Goal: Task Accomplishment & Management: Manage account settings

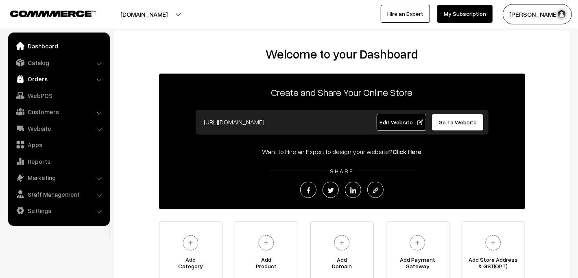
click at [38, 79] on link "Orders" at bounding box center [58, 79] width 97 height 15
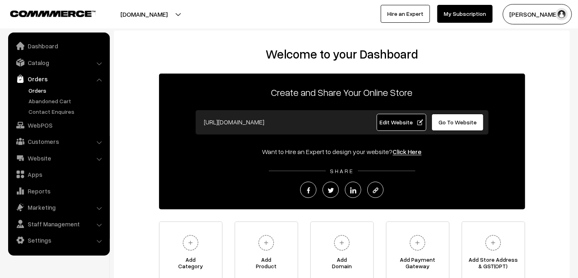
click at [35, 88] on link "Orders" at bounding box center [66, 90] width 81 height 9
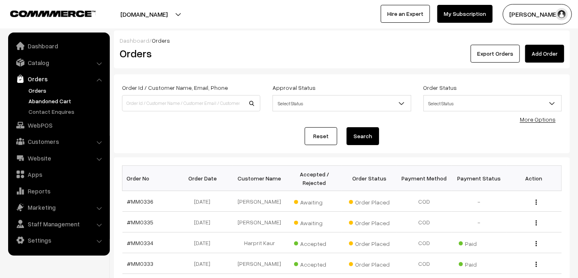
click at [53, 103] on link "Abandoned Cart" at bounding box center [66, 101] width 81 height 9
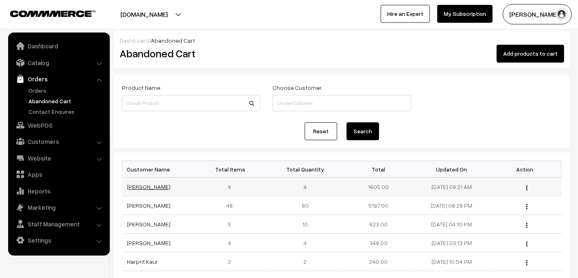
click at [145, 189] on link "vidhyadharr kurnawwal" at bounding box center [149, 186] width 44 height 7
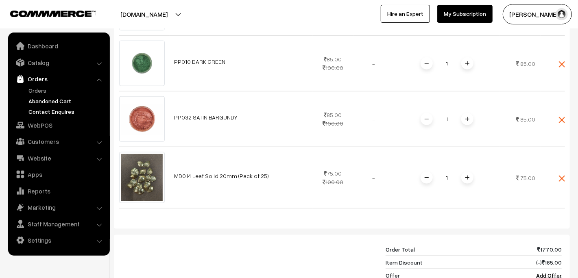
scroll to position [691, 0]
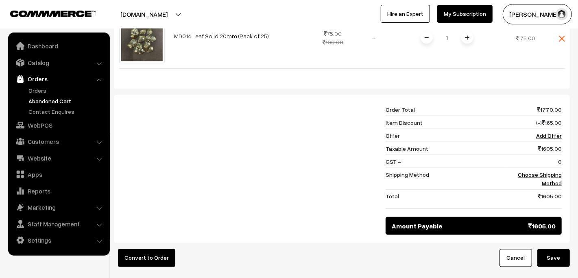
click at [41, 97] on link "Abandoned Cart" at bounding box center [66, 101] width 81 height 9
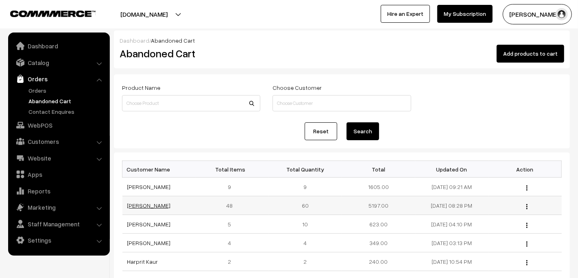
click at [146, 205] on link "[PERSON_NAME]" at bounding box center [149, 205] width 44 height 7
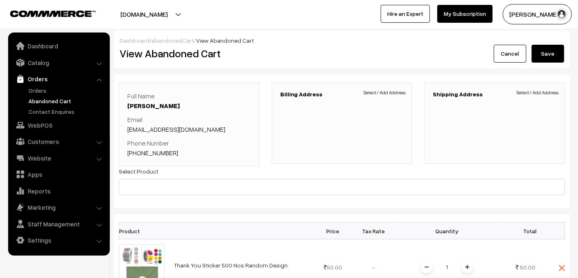
click at [161, 155] on link "+91 7702636191" at bounding box center [152, 153] width 51 height 8
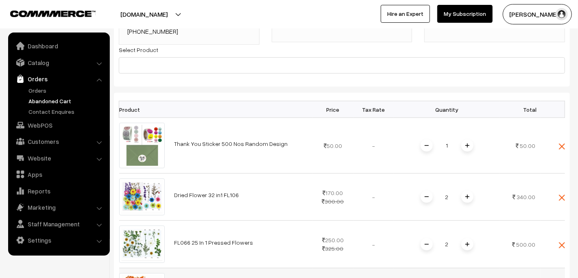
scroll to position [122, 0]
click at [40, 207] on link "Marketing" at bounding box center [58, 207] width 97 height 15
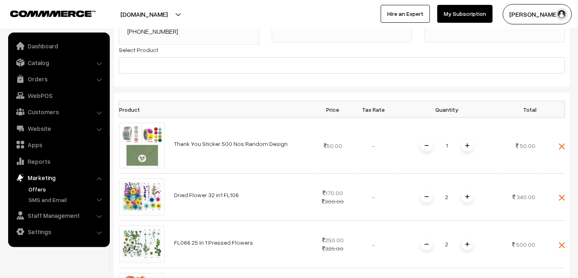
click at [37, 190] on link "Offers" at bounding box center [66, 189] width 81 height 9
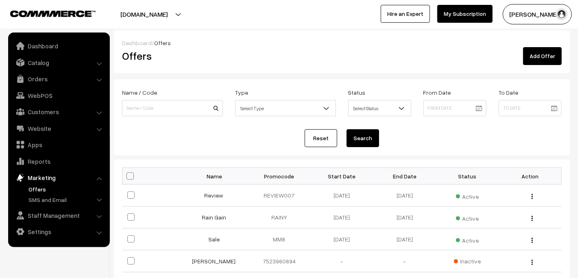
click at [537, 55] on link "Add Offer" at bounding box center [542, 56] width 39 height 18
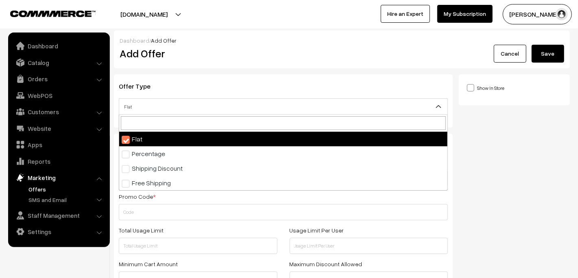
click at [295, 110] on span "Flat" at bounding box center [283, 107] width 328 height 14
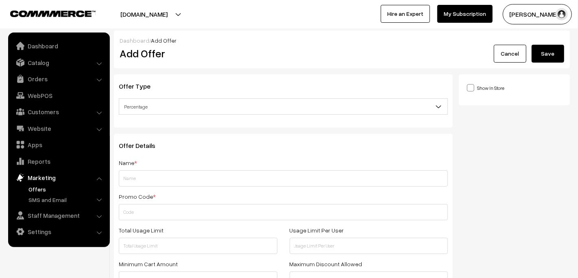
select select "2"
click at [220, 184] on input "text" at bounding box center [283, 178] width 329 height 16
type input "y"
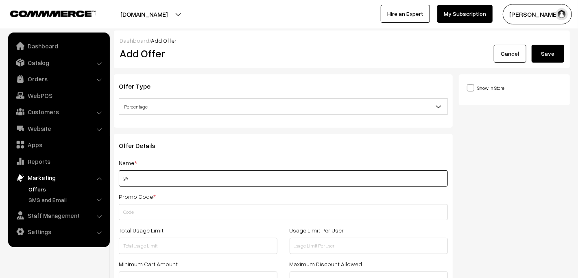
type input "y"
type input "Yadlapalli Ashwini"
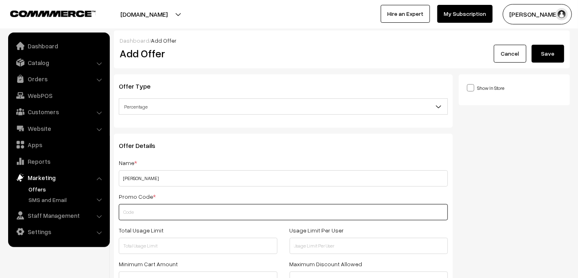
type input "H"
type input "JASHWY"
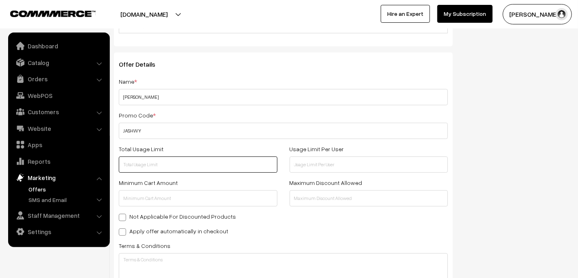
scroll to position [122, 0]
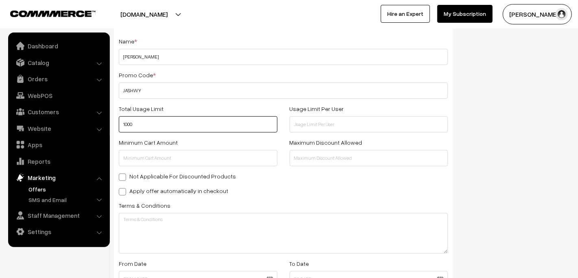
type input "1000"
type input "1"
type input "0"
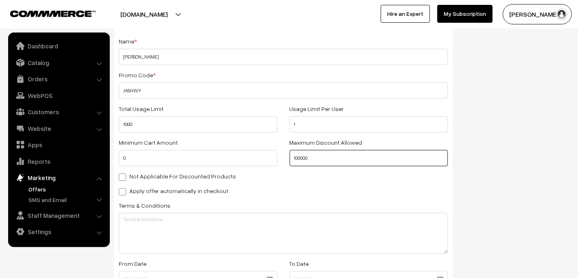
type input "100000"
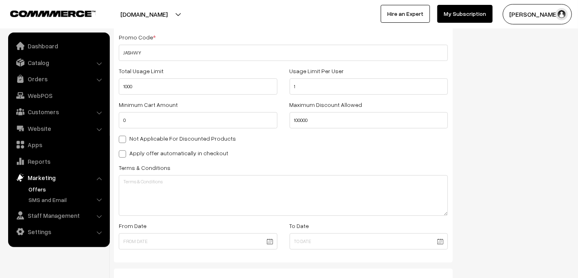
scroll to position [244, 0]
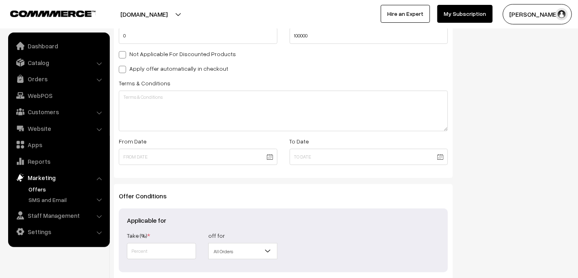
click at [268, 157] on body "Thank you for showing interest. Our team will call you shortly. Close mouldmark…" at bounding box center [289, 56] width 578 height 600
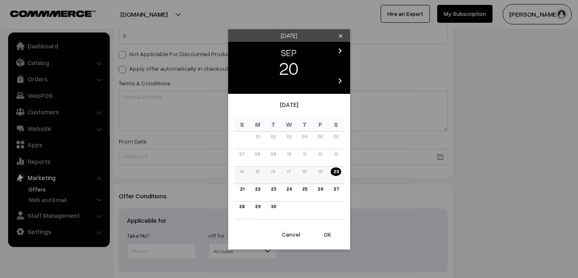
click at [334, 170] on link "20" at bounding box center [336, 172] width 10 height 9
click at [325, 232] on button "OK" at bounding box center [328, 235] width 33 height 18
type input "20-09-2025"
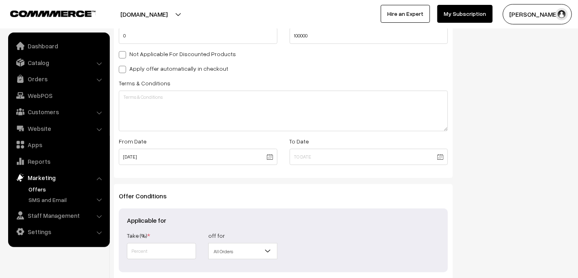
click at [442, 158] on body "Thank you for showing interest. Our team will call you shortly. Close mouldmark…" at bounding box center [289, 56] width 578 height 600
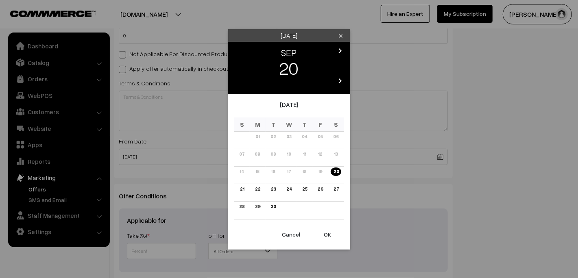
click at [340, 81] on icon "chevron_right" at bounding box center [341, 81] width 10 height 10
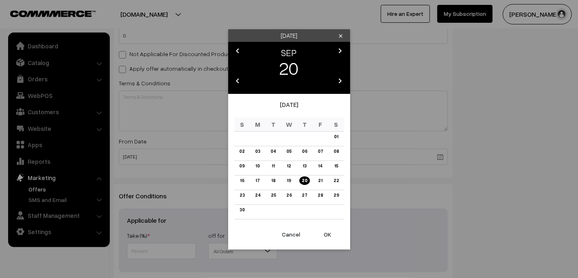
click at [340, 81] on icon "chevron_right" at bounding box center [341, 81] width 10 height 10
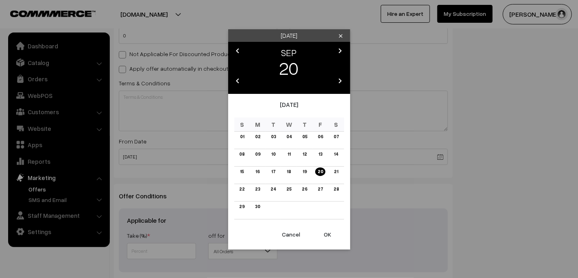
click at [340, 81] on icon "chevron_right" at bounding box center [341, 81] width 10 height 10
click at [276, 207] on link "30" at bounding box center [273, 207] width 10 height 9
click at [326, 231] on button "OK" at bounding box center [328, 235] width 33 height 18
type input "30-09-2031"
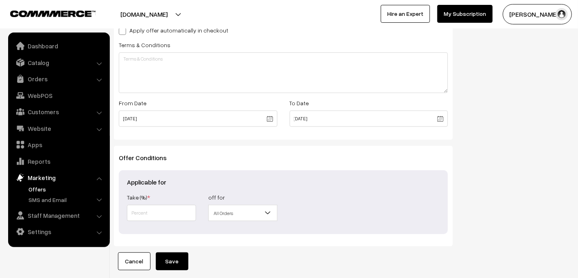
scroll to position [321, 0]
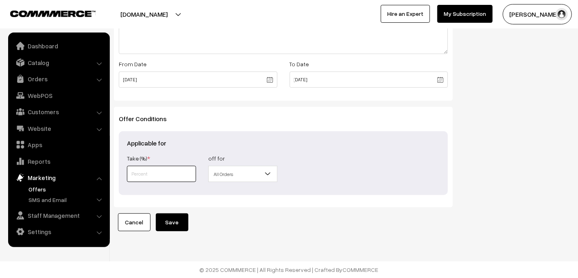
click at [181, 175] on input "text" at bounding box center [161, 174] width 69 height 16
type input "5"
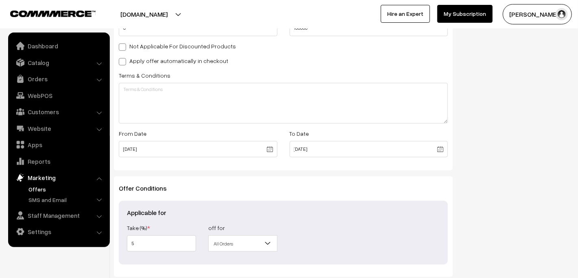
scroll to position [284, 0]
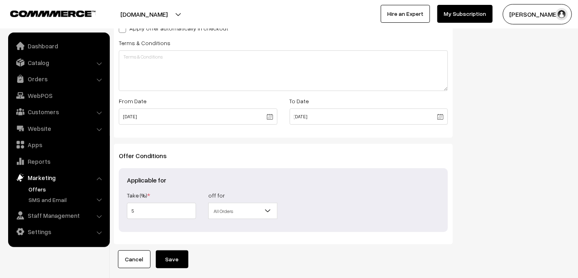
click at [183, 262] on button "Save" at bounding box center [172, 260] width 33 height 18
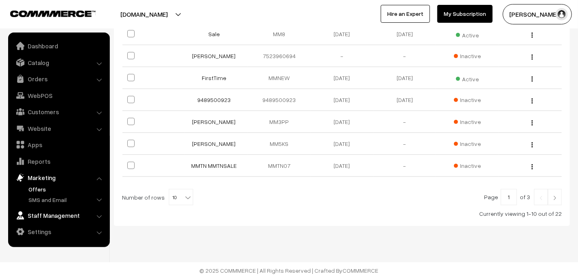
scroll to position [227, 0]
click at [42, 67] on link "Catalog" at bounding box center [58, 62] width 97 height 15
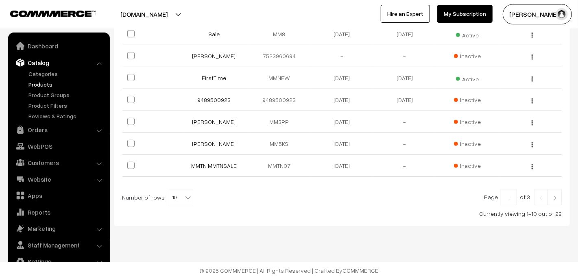
click at [46, 87] on link "Products" at bounding box center [66, 84] width 81 height 9
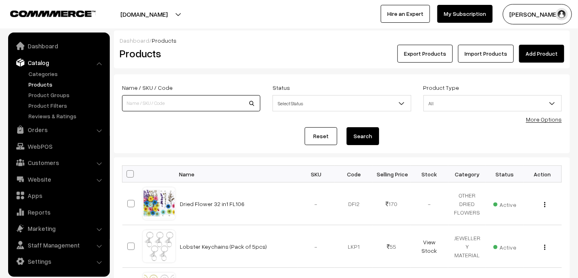
click at [132, 103] on input at bounding box center [191, 103] width 138 height 16
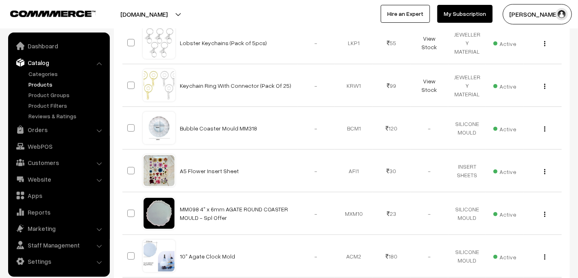
scroll to position [203, 0]
click at [47, 88] on link "Products" at bounding box center [66, 84] width 81 height 9
click at [42, 129] on link "Orders" at bounding box center [58, 129] width 97 height 15
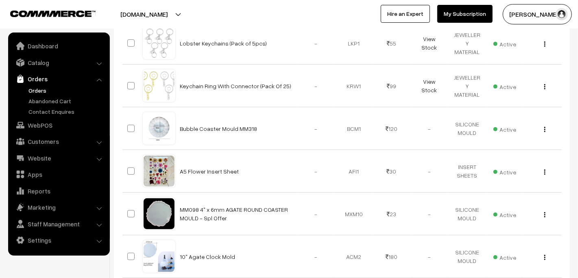
click at [42, 90] on link "Orders" at bounding box center [66, 90] width 81 height 9
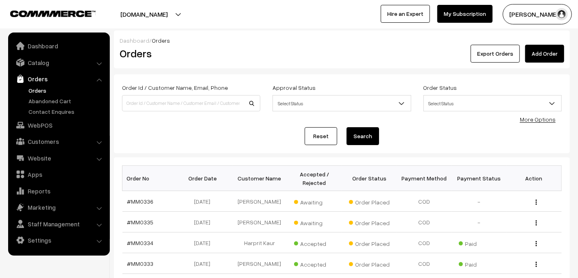
click at [31, 78] on link "Orders" at bounding box center [58, 79] width 97 height 15
click at [144, 105] on input at bounding box center [191, 103] width 138 height 16
type input "white"
click at [347, 127] on button "Search" at bounding box center [363, 136] width 33 height 18
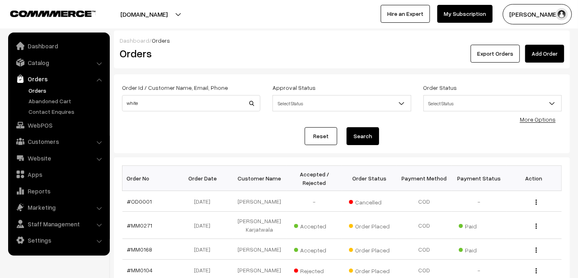
click at [37, 86] on link "Orders" at bounding box center [66, 90] width 81 height 9
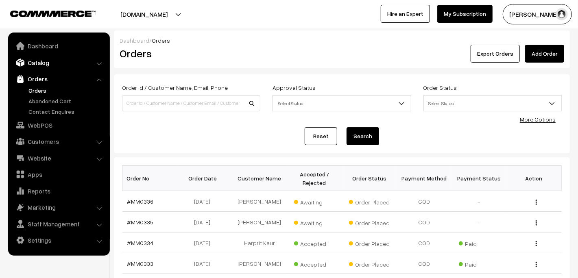
click at [38, 61] on link "Catalog" at bounding box center [58, 62] width 97 height 15
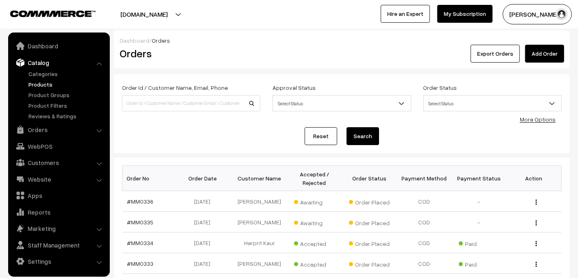
click at [44, 83] on link "Products" at bounding box center [66, 84] width 81 height 9
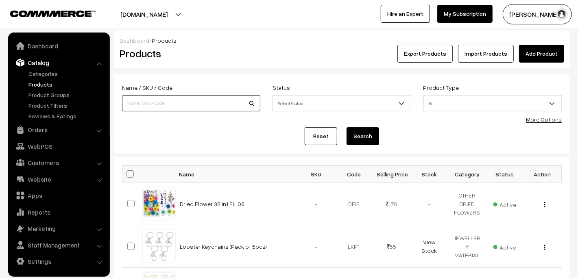
click at [213, 111] on input at bounding box center [191, 103] width 138 height 16
type input "white"
click at [347, 127] on button "Search" at bounding box center [363, 136] width 33 height 18
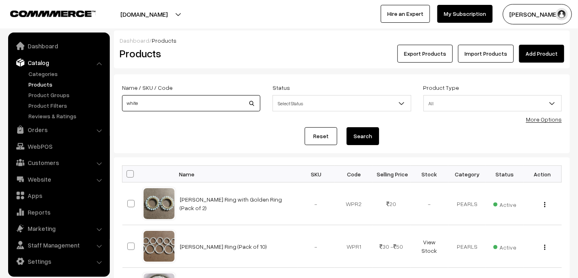
click at [156, 102] on input "white" at bounding box center [191, 103] width 138 height 16
type input "miniature"
click at [347, 127] on button "Search" at bounding box center [363, 136] width 33 height 18
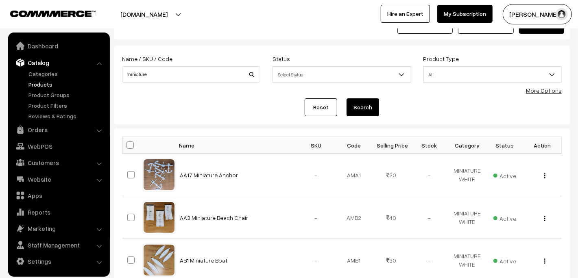
scroll to position [41, 0]
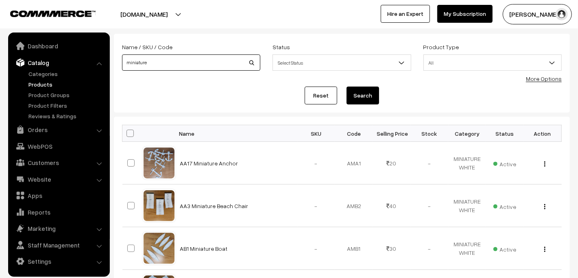
click at [164, 64] on input "miniature" at bounding box center [191, 63] width 138 height 16
type input "aa"
click at [347, 87] on button "Search" at bounding box center [363, 96] width 33 height 18
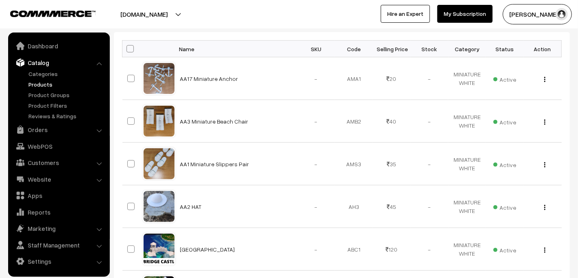
scroll to position [162, 0]
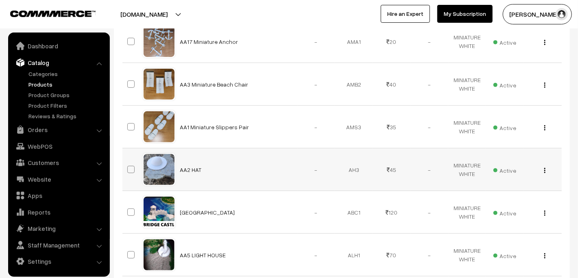
click at [130, 169] on span at bounding box center [130, 169] width 7 height 7
click at [129, 167] on input "checkbox" at bounding box center [125, 164] width 5 height 5
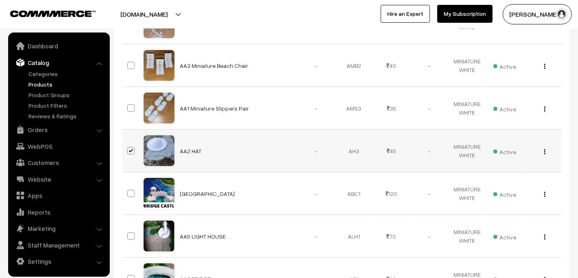
click at [130, 155] on span at bounding box center [130, 150] width 7 height 7
click at [129, 149] on input "checkbox" at bounding box center [125, 146] width 5 height 5
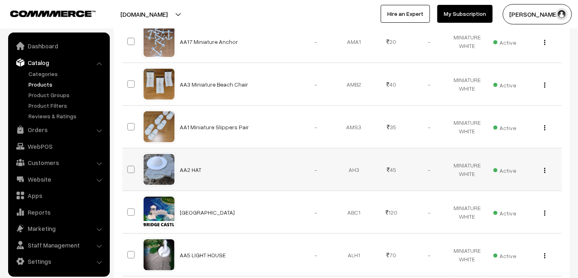
click at [133, 168] on span at bounding box center [130, 169] width 7 height 7
click at [129, 167] on input "checkbox" at bounding box center [125, 164] width 5 height 5
checkbox input "true"
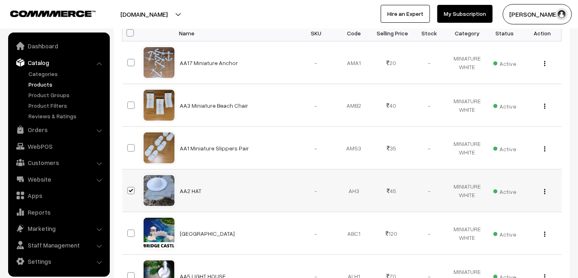
scroll to position [183, 0]
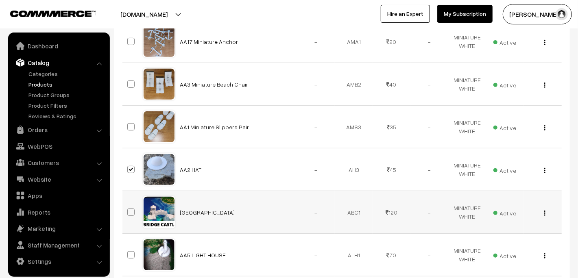
click at [131, 213] on span at bounding box center [130, 212] width 7 height 7
click at [129, 210] on input "checkbox" at bounding box center [125, 207] width 5 height 5
checkbox input "true"
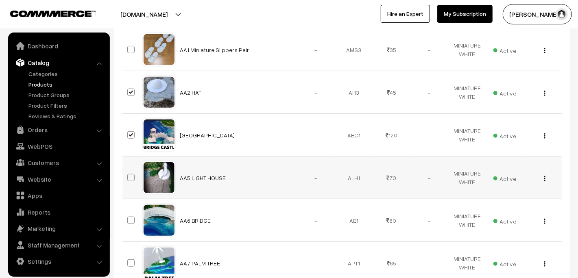
scroll to position [265, 0]
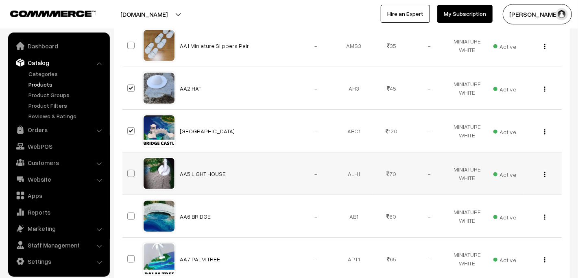
click at [130, 171] on span at bounding box center [130, 173] width 7 height 7
click at [129, 171] on input "checkbox" at bounding box center [125, 168] width 5 height 5
checkbox input "true"
click at [129, 214] on span at bounding box center [130, 216] width 7 height 7
click at [129, 214] on input "checkbox" at bounding box center [125, 211] width 5 height 5
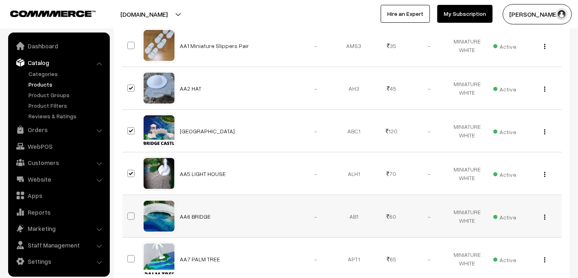
checkbox input "true"
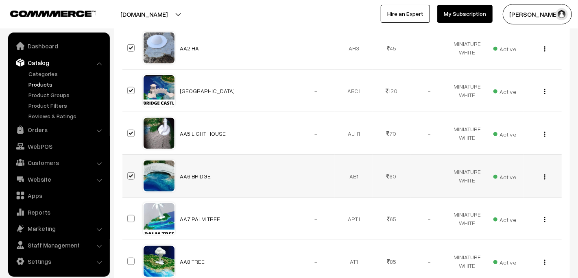
scroll to position [346, 0]
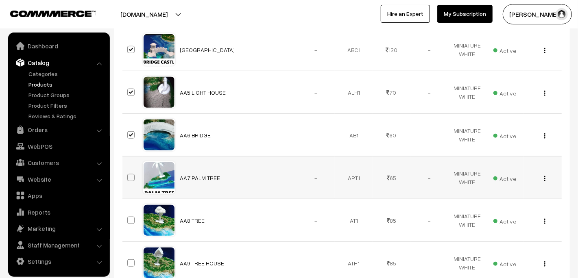
click at [132, 174] on span at bounding box center [130, 177] width 7 height 7
click at [129, 173] on input "checkbox" at bounding box center [125, 172] width 5 height 5
checkbox input "true"
click at [129, 217] on span at bounding box center [130, 220] width 7 height 7
click at [129, 217] on input "checkbox" at bounding box center [125, 215] width 5 height 5
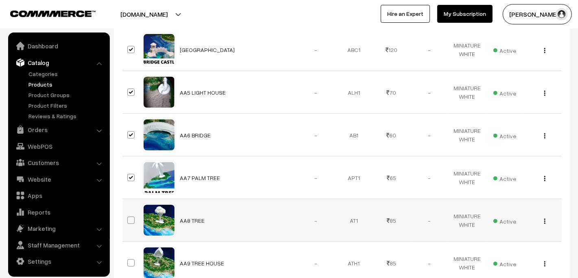
checkbox input "true"
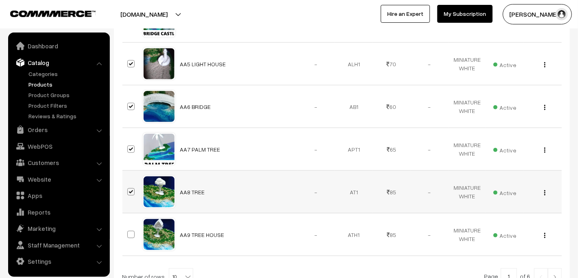
scroll to position [428, 0]
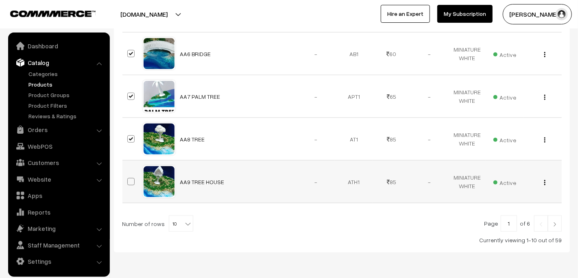
click at [129, 178] on span at bounding box center [130, 181] width 7 height 7
click at [129, 178] on input "checkbox" at bounding box center [125, 176] width 5 height 5
checkbox input "true"
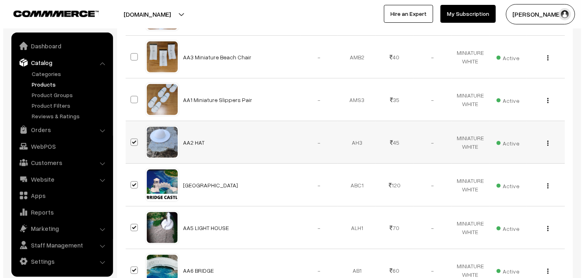
scroll to position [244, 0]
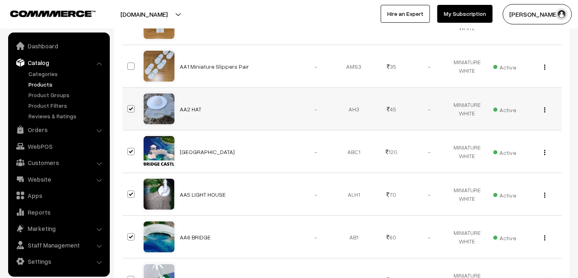
click at [507, 108] on span "Active" at bounding box center [504, 109] width 23 height 11
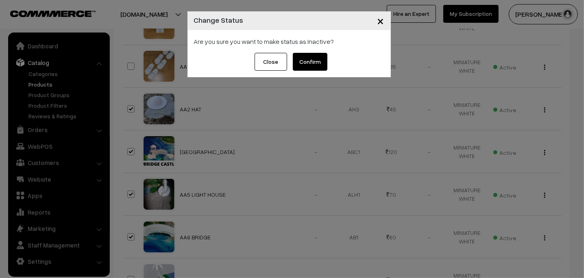
click at [317, 59] on button "Confirm" at bounding box center [310, 62] width 35 height 18
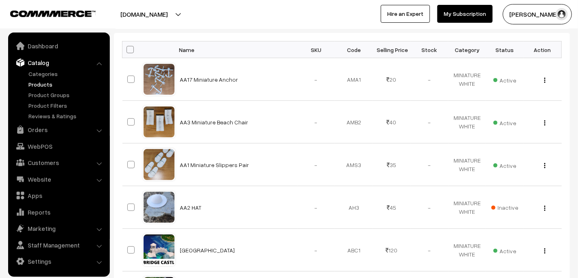
scroll to position [203, 0]
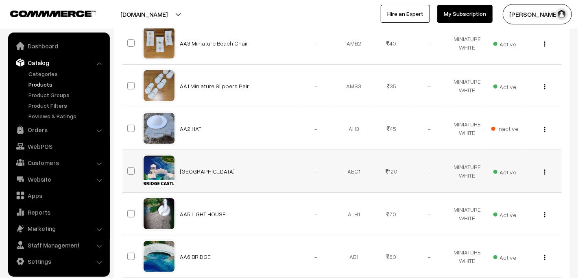
click at [130, 171] on span at bounding box center [130, 171] width 7 height 7
click at [129, 169] on input "checkbox" at bounding box center [125, 166] width 5 height 5
checkbox input "true"
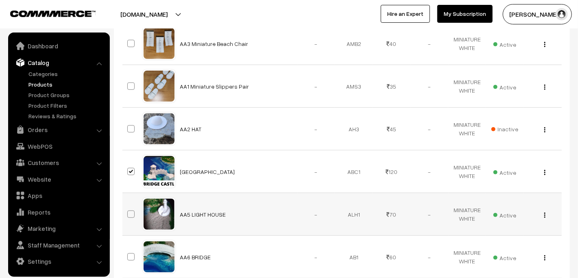
click at [131, 213] on span at bounding box center [130, 214] width 7 height 7
click at [129, 212] on input "checkbox" at bounding box center [125, 209] width 5 height 5
click at [131, 213] on span at bounding box center [130, 214] width 7 height 7
click at [129, 212] on input "checkbox" at bounding box center [125, 209] width 5 height 5
click at [131, 213] on span at bounding box center [130, 214] width 7 height 7
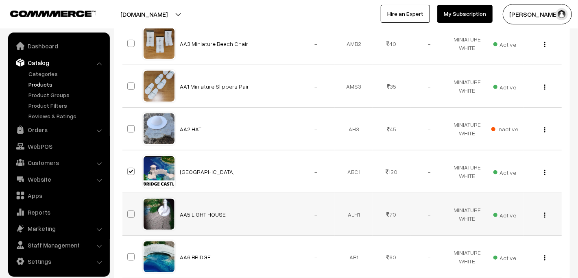
click at [129, 212] on input "checkbox" at bounding box center [125, 209] width 5 height 5
checkbox input "true"
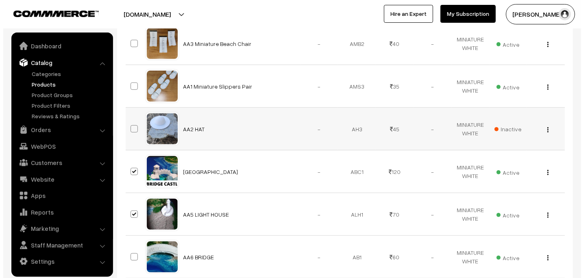
scroll to position [21, 0]
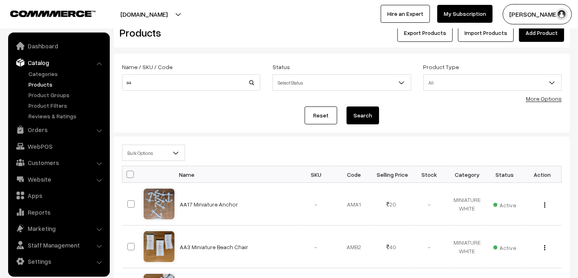
click at [146, 146] on span "Bulk Options" at bounding box center [153, 153] width 62 height 14
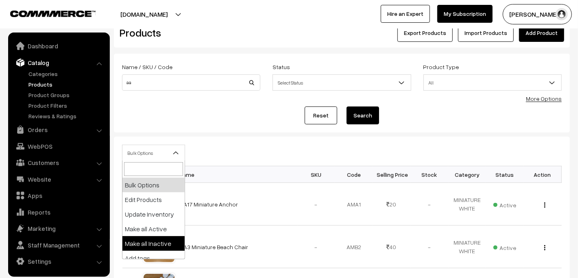
select select "inactive"
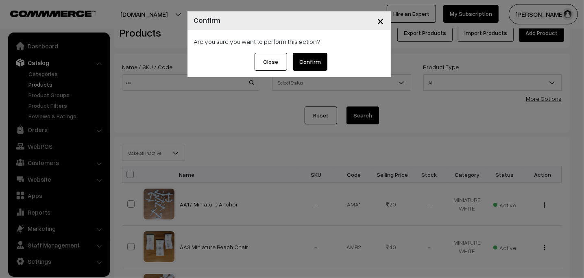
click at [312, 60] on button "Confirm" at bounding box center [310, 62] width 35 height 18
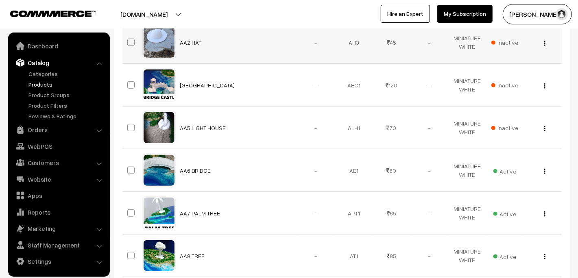
scroll to position [305, 0]
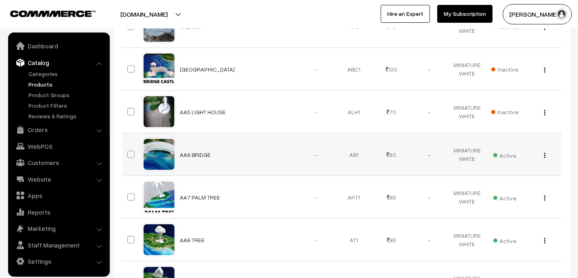
click at [133, 155] on span at bounding box center [130, 154] width 7 height 7
click at [129, 152] on input "checkbox" at bounding box center [125, 149] width 5 height 5
checkbox input "true"
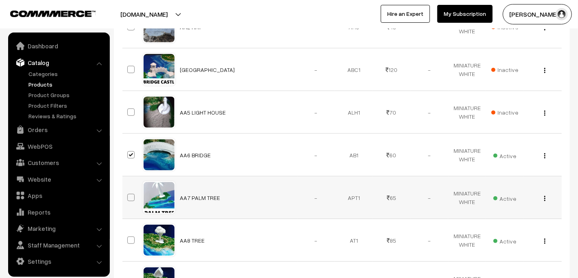
click at [131, 194] on span at bounding box center [130, 197] width 7 height 7
click at [129, 193] on input "checkbox" at bounding box center [125, 192] width 5 height 5
checkbox input "true"
click at [131, 239] on span at bounding box center [130, 240] width 7 height 7
click at [129, 238] on input "checkbox" at bounding box center [125, 235] width 5 height 5
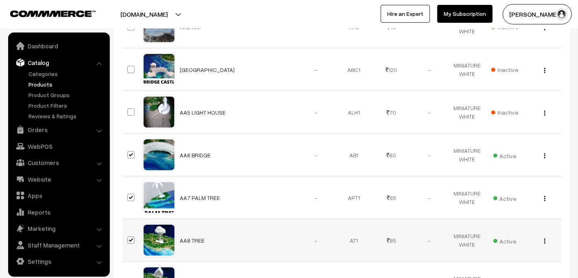
click at [131, 239] on span at bounding box center [130, 240] width 7 height 7
click at [129, 238] on input "checkbox" at bounding box center [125, 235] width 5 height 5
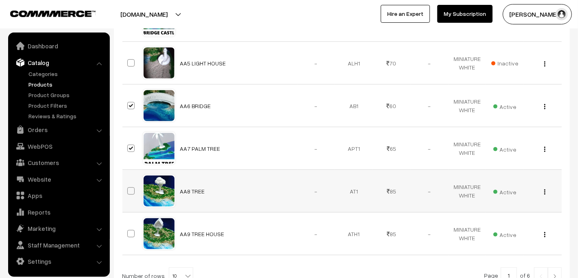
scroll to position [408, 0]
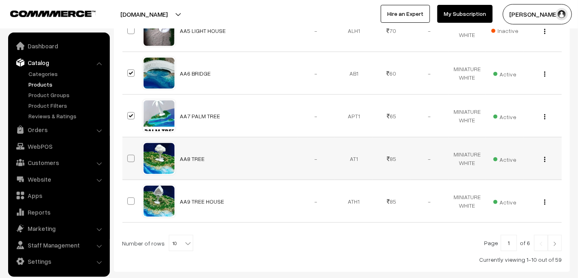
click at [127, 159] on span at bounding box center [130, 158] width 7 height 7
click at [127, 156] on input "checkbox" at bounding box center [125, 153] width 5 height 5
checkbox input "true"
click at [129, 198] on span at bounding box center [130, 201] width 7 height 7
click at [129, 196] on input "checkbox" at bounding box center [125, 196] width 5 height 5
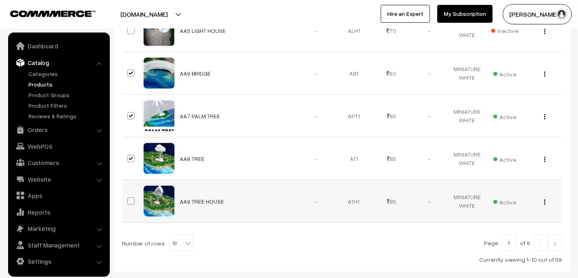
checkbox input "true"
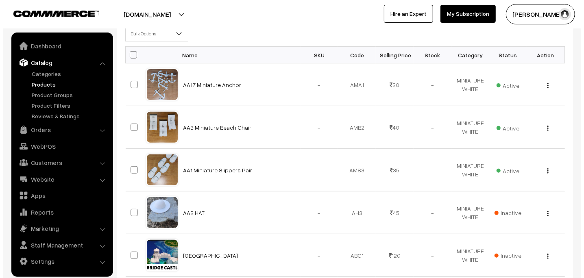
scroll to position [83, 0]
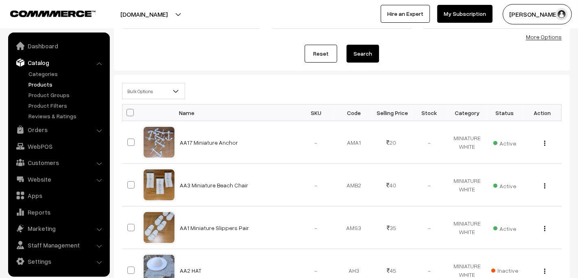
click at [156, 90] on span "Bulk Options" at bounding box center [153, 91] width 62 height 14
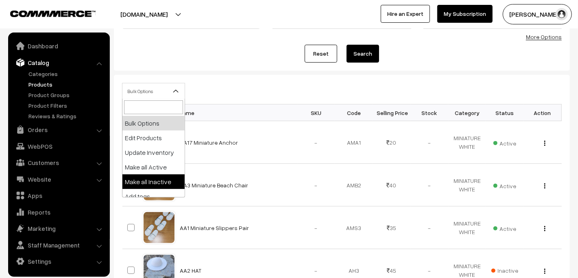
select select "inactive"
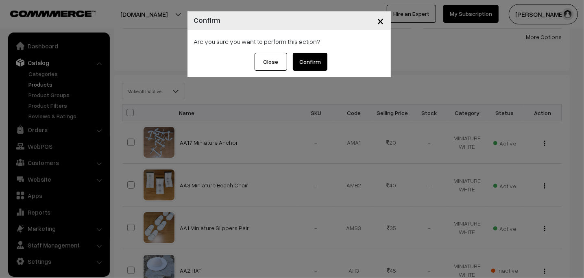
click at [310, 63] on button "Confirm" at bounding box center [310, 62] width 35 height 18
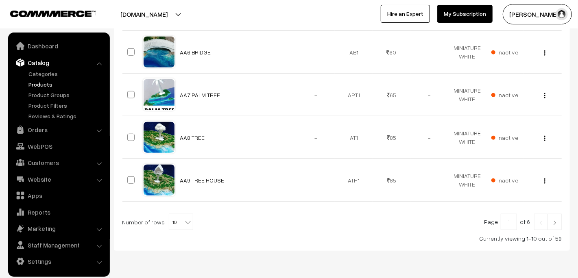
scroll to position [432, 0]
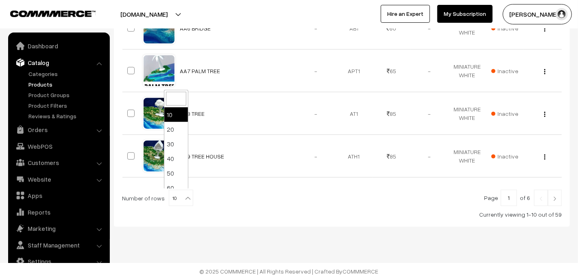
click at [184, 199] on b at bounding box center [188, 198] width 8 height 8
select select "100"
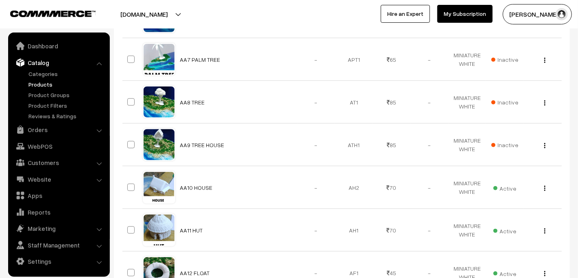
scroll to position [447, 0]
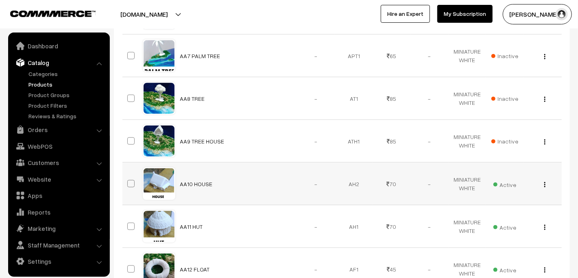
drag, startPoint x: 130, startPoint y: 185, endPoint x: 129, endPoint y: 189, distance: 4.2
click at [130, 185] on span at bounding box center [130, 183] width 7 height 7
click at [129, 181] on input "checkbox" at bounding box center [125, 178] width 5 height 5
checkbox input "true"
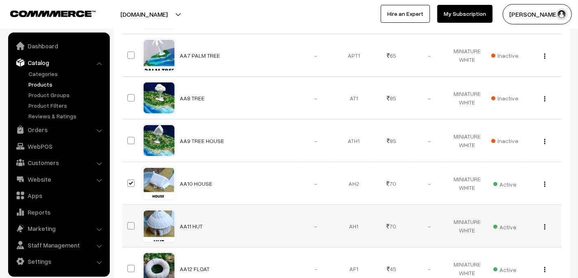
click at [130, 223] on span at bounding box center [130, 225] width 7 height 7
click at [129, 223] on input "checkbox" at bounding box center [125, 220] width 5 height 5
checkbox input "true"
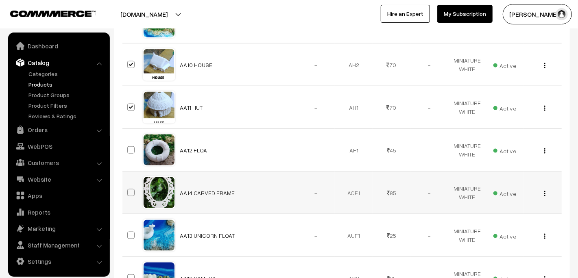
scroll to position [591, 0]
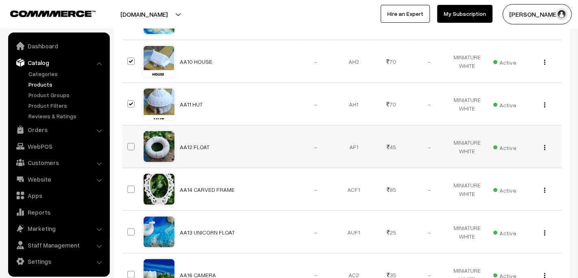
click at [131, 143] on span at bounding box center [130, 146] width 7 height 7
click at [129, 143] on input "checkbox" at bounding box center [125, 141] width 5 height 5
checkbox input "true"
click at [131, 186] on span at bounding box center [130, 189] width 7 height 7
click at [129, 186] on input "checkbox" at bounding box center [125, 184] width 5 height 5
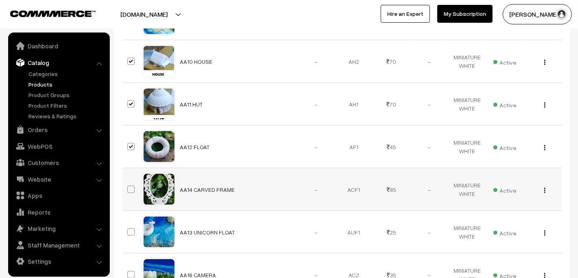
checkbox input "true"
click at [131, 229] on span at bounding box center [130, 232] width 7 height 7
click at [129, 229] on input "checkbox" at bounding box center [125, 227] width 5 height 5
checkbox input "true"
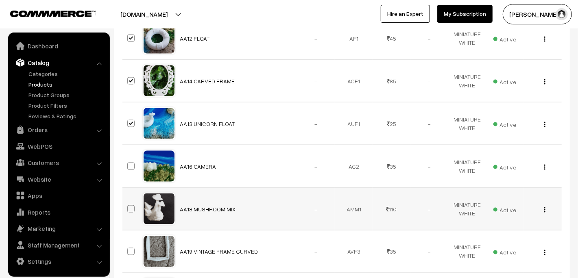
scroll to position [713, 0]
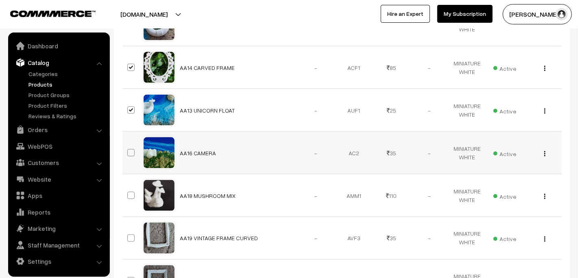
click at [134, 153] on label at bounding box center [132, 153] width 10 height 10
click at [129, 151] on input "checkbox" at bounding box center [125, 147] width 5 height 5
checkbox input "true"
click at [132, 192] on span at bounding box center [130, 195] width 7 height 7
click at [129, 191] on input "checkbox" at bounding box center [125, 190] width 5 height 5
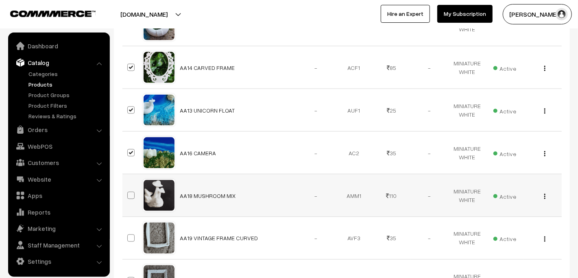
checkbox input "true"
click at [129, 242] on td at bounding box center [132, 238] width 20 height 43
click at [130, 236] on span at bounding box center [130, 238] width 7 height 7
click at [129, 236] on input "checkbox" at bounding box center [125, 233] width 5 height 5
checkbox input "true"
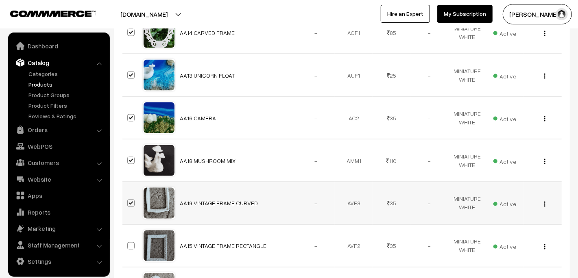
scroll to position [794, 0]
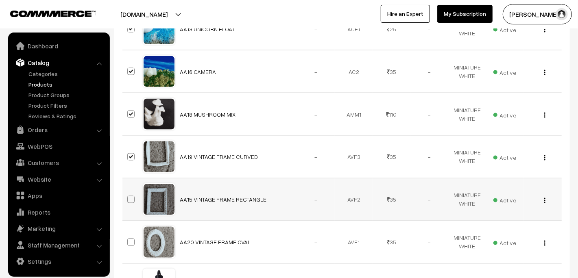
click at [133, 197] on span at bounding box center [130, 199] width 7 height 7
click at [129, 197] on input "checkbox" at bounding box center [125, 194] width 5 height 5
checkbox input "true"
click at [131, 242] on span at bounding box center [130, 242] width 7 height 7
click at [129, 240] on input "checkbox" at bounding box center [125, 237] width 5 height 5
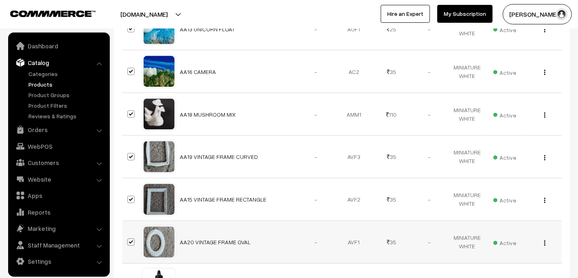
click at [131, 242] on span at bounding box center [130, 242] width 7 height 7
click at [129, 240] on input "checkbox" at bounding box center [125, 237] width 5 height 5
click at [129, 240] on span at bounding box center [130, 242] width 7 height 7
click at [129, 240] on input "checkbox" at bounding box center [125, 237] width 5 height 5
checkbox input "true"
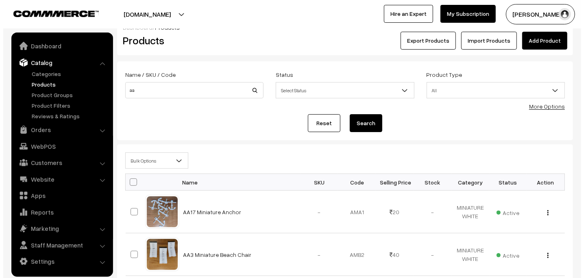
scroll to position [0, 0]
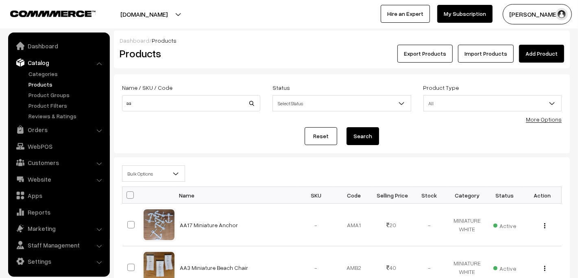
click at [162, 173] on span "Bulk Options" at bounding box center [153, 174] width 62 height 14
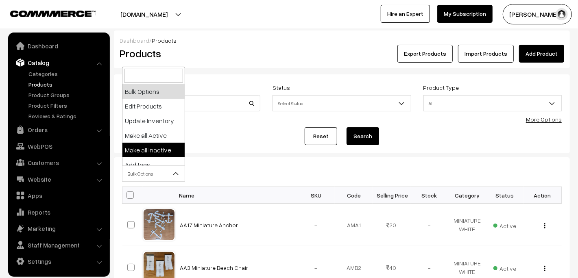
select select "inactive"
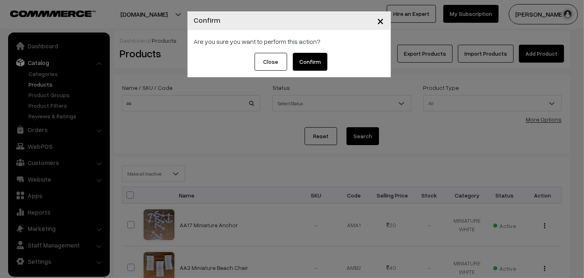
click at [314, 61] on button "Confirm" at bounding box center [310, 62] width 35 height 18
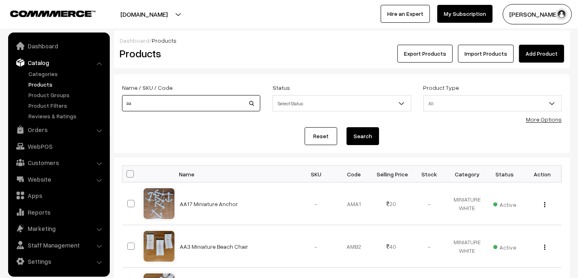
click at [170, 98] on input "aa" at bounding box center [191, 103] width 138 height 16
type input "ab"
click at [347, 127] on button "Search" at bounding box center [363, 136] width 33 height 18
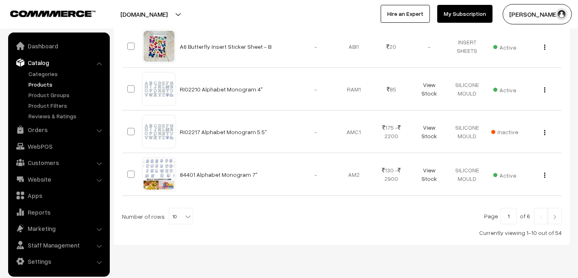
scroll to position [432, 0]
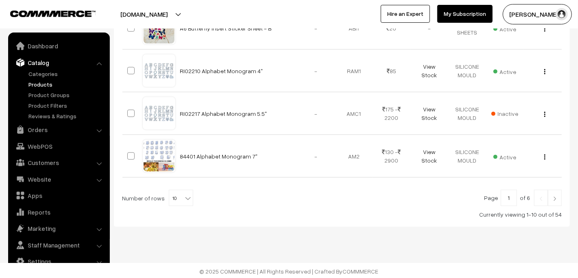
click at [184, 196] on b at bounding box center [188, 198] width 8 height 8
click at [180, 201] on span "10" at bounding box center [181, 198] width 24 height 16
select select "100"
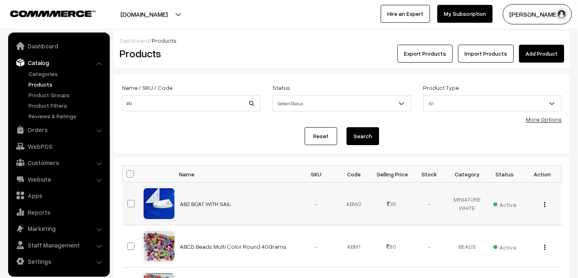
click at [129, 205] on span at bounding box center [130, 203] width 7 height 7
click at [129, 201] on input "checkbox" at bounding box center [125, 198] width 5 height 5
checkbox input "true"
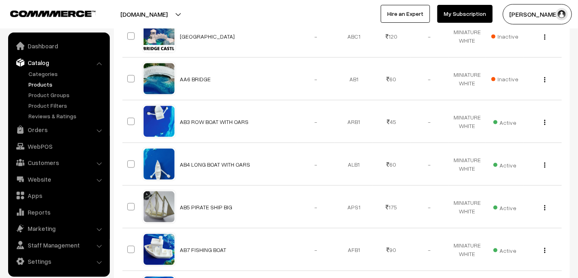
scroll to position [569, 0]
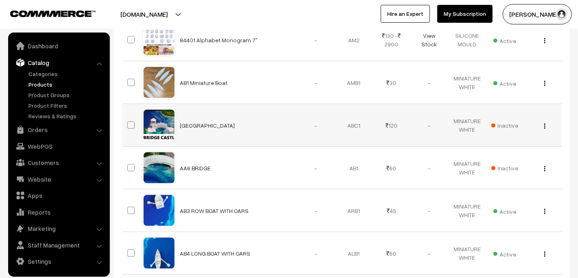
click at [130, 124] on span at bounding box center [130, 125] width 7 height 7
click at [129, 123] on input "checkbox" at bounding box center [125, 120] width 5 height 5
checkbox input "true"
click at [129, 165] on span at bounding box center [130, 167] width 7 height 7
click at [129, 165] on input "checkbox" at bounding box center [125, 162] width 5 height 5
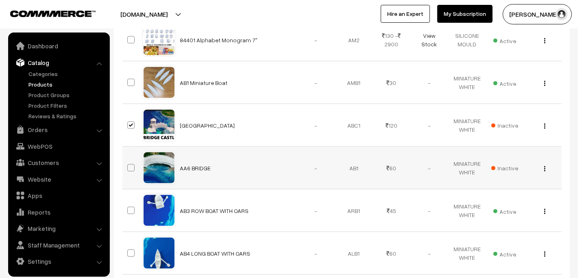
checkbox input "true"
click at [127, 122] on span at bounding box center [130, 125] width 7 height 7
click at [127, 122] on input "checkbox" at bounding box center [125, 120] width 5 height 5
checkbox input "false"
click at [127, 164] on td at bounding box center [132, 168] width 20 height 43
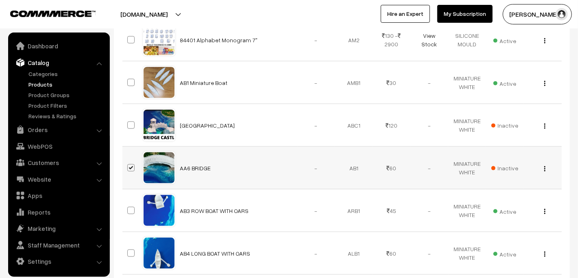
click at [129, 168] on span at bounding box center [130, 167] width 7 height 7
click at [129, 166] on input "checkbox" at bounding box center [125, 162] width 5 height 5
checkbox input "false"
click at [130, 207] on span at bounding box center [130, 210] width 7 height 7
click at [129, 206] on input "checkbox" at bounding box center [125, 205] width 5 height 5
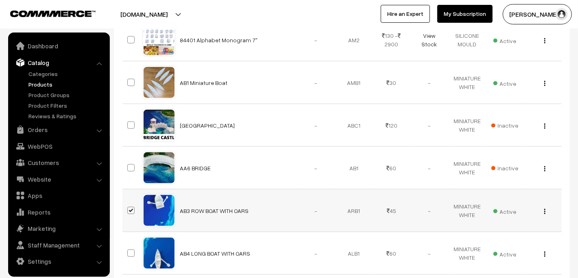
click at [130, 207] on span at bounding box center [130, 210] width 7 height 7
click at [129, 206] on input "checkbox" at bounding box center [125, 205] width 5 height 5
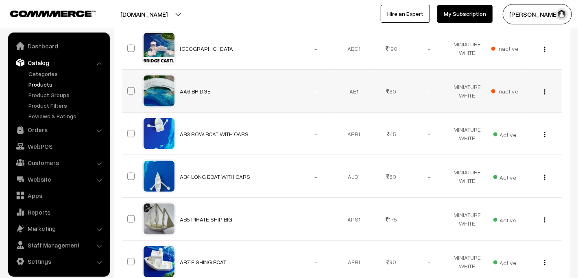
scroll to position [650, 0]
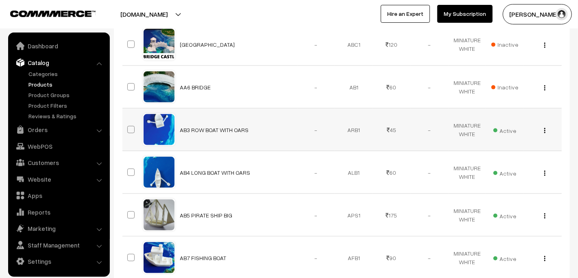
click at [130, 126] on span at bounding box center [130, 129] width 7 height 7
click at [129, 126] on input "checkbox" at bounding box center [125, 124] width 5 height 5
checkbox input "true"
click at [132, 171] on span at bounding box center [130, 172] width 7 height 7
click at [129, 170] on input "checkbox" at bounding box center [125, 167] width 5 height 5
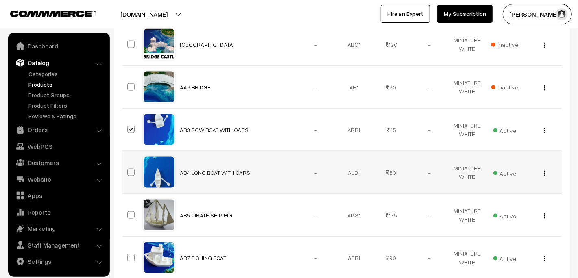
checkbox input "true"
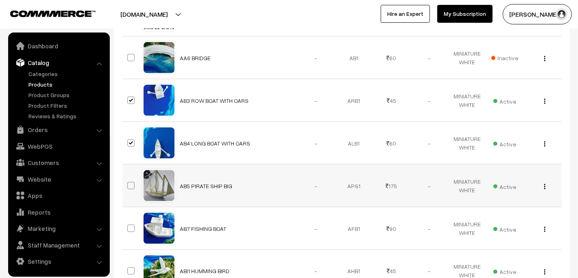
scroll to position [691, 0]
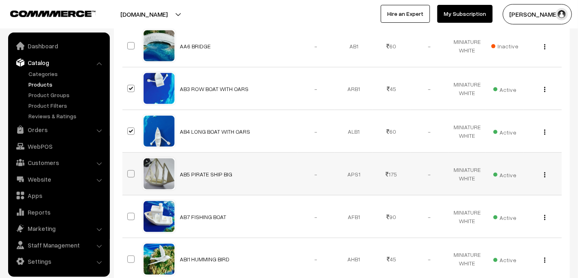
click at [132, 171] on span at bounding box center [130, 173] width 7 height 7
click at [129, 171] on input "checkbox" at bounding box center [125, 168] width 5 height 5
checkbox input "true"
click at [132, 214] on span at bounding box center [130, 216] width 7 height 7
click at [129, 214] on input "checkbox" at bounding box center [125, 211] width 5 height 5
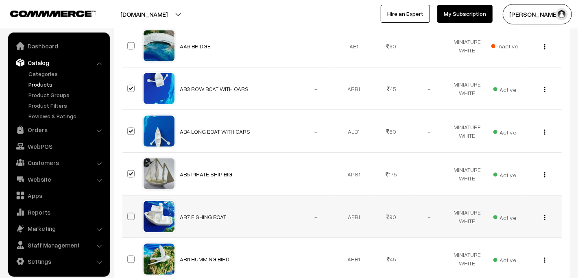
checkbox input "true"
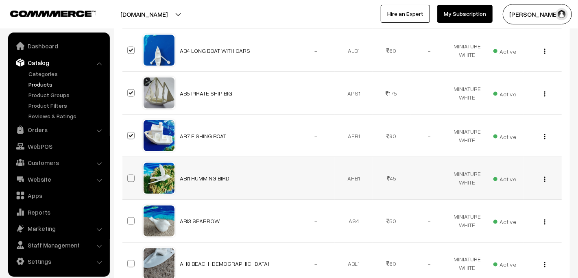
click at [131, 177] on span at bounding box center [130, 178] width 7 height 7
click at [129, 176] on input "checkbox" at bounding box center [125, 173] width 5 height 5
checkbox input "true"
click at [129, 218] on span at bounding box center [130, 221] width 7 height 7
click at [129, 217] on input "checkbox" at bounding box center [125, 216] width 5 height 5
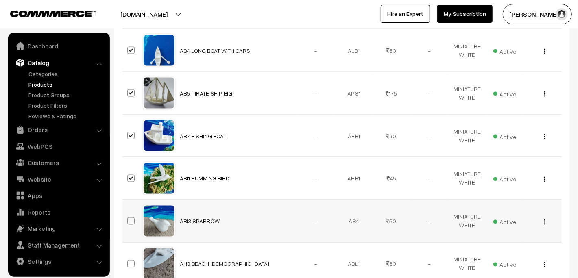
checkbox input "true"
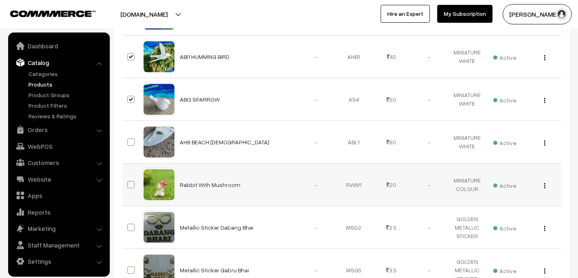
scroll to position [895, 0]
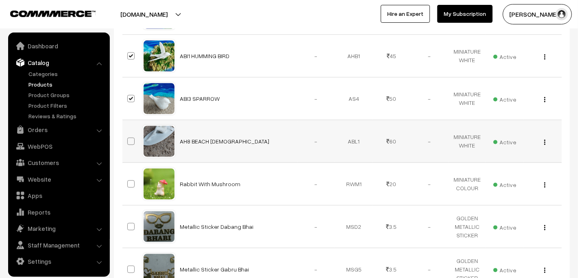
click at [130, 138] on span at bounding box center [130, 141] width 7 height 7
click at [129, 138] on input "checkbox" at bounding box center [125, 136] width 5 height 5
checkbox input "true"
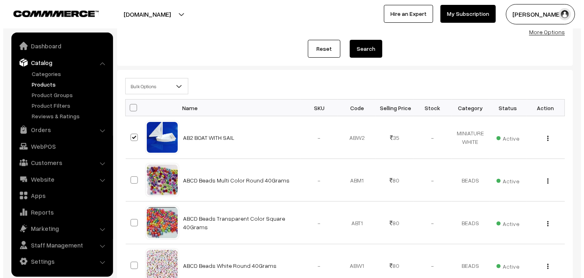
scroll to position [0, 0]
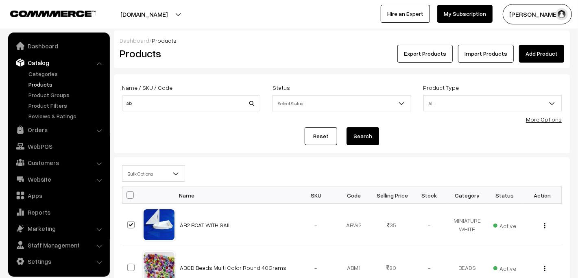
click at [165, 174] on span "Bulk Options" at bounding box center [153, 174] width 62 height 14
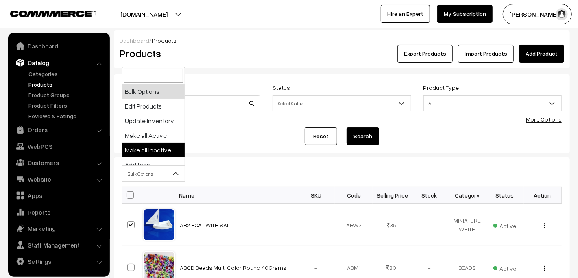
select select "inactive"
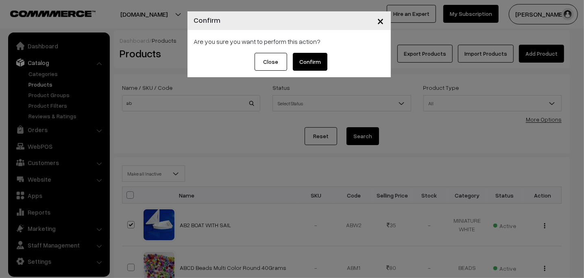
click at [319, 61] on button "Confirm" at bounding box center [310, 62] width 35 height 18
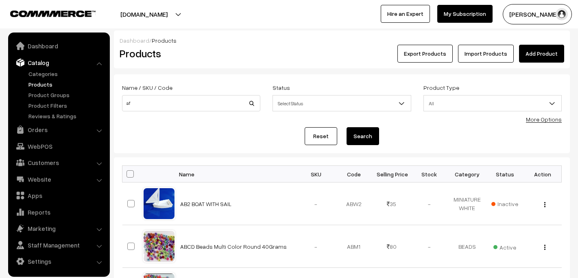
click at [357, 132] on button "Search" at bounding box center [363, 136] width 33 height 18
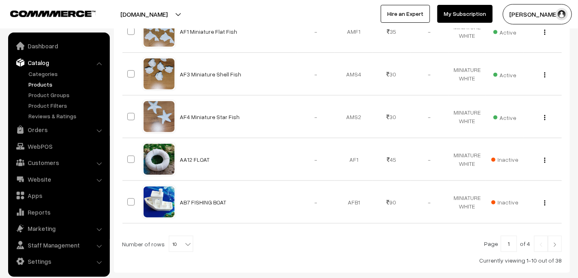
scroll to position [407, 0]
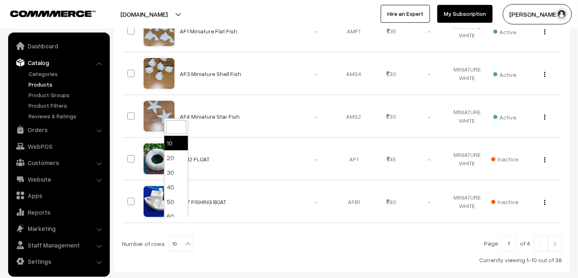
click at [178, 236] on span "10" at bounding box center [181, 244] width 24 height 16
select select "100"
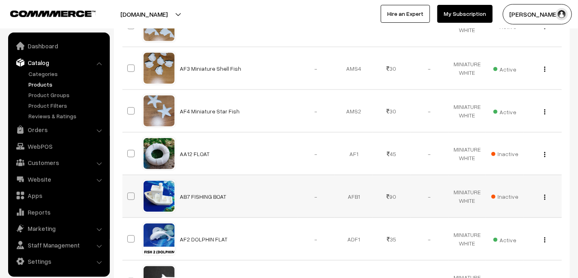
scroll to position [488, 0]
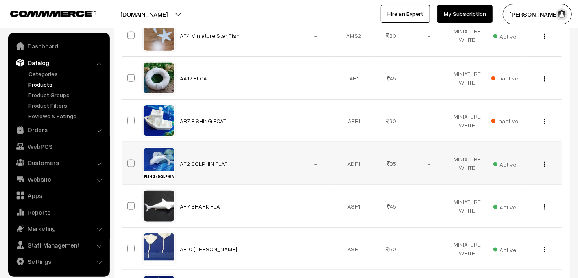
click at [131, 160] on span at bounding box center [130, 163] width 7 height 7
click at [129, 156] on input "checkbox" at bounding box center [125, 158] width 5 height 5
checkbox input "true"
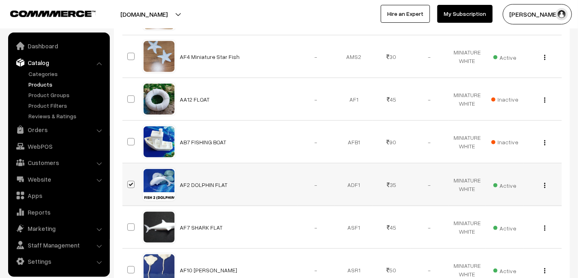
scroll to position [509, 0]
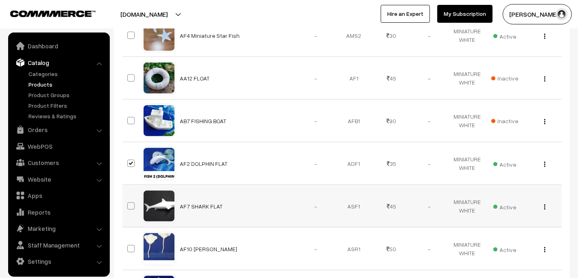
click at [132, 203] on span at bounding box center [130, 206] width 7 height 7
click at [129, 198] on input "checkbox" at bounding box center [125, 200] width 5 height 5
checkbox input "true"
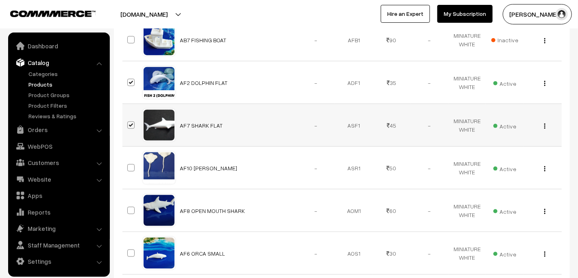
scroll to position [590, 0]
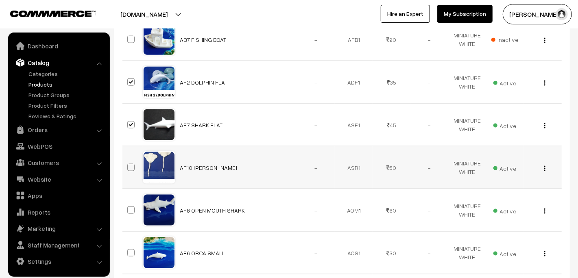
click at [131, 164] on span at bounding box center [130, 167] width 7 height 7
click at [129, 160] on input "checkbox" at bounding box center [125, 162] width 5 height 5
checkbox input "true"
click at [133, 207] on span at bounding box center [130, 210] width 7 height 7
click at [129, 203] on input "checkbox" at bounding box center [125, 205] width 5 height 5
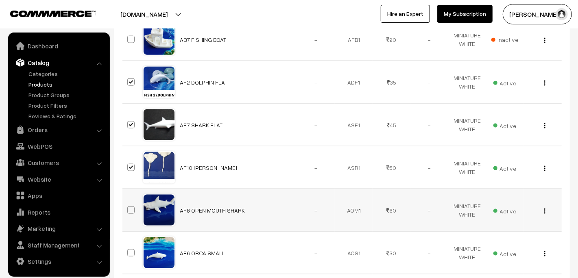
checkbox input "true"
click at [130, 249] on span at bounding box center [130, 252] width 7 height 7
click at [129, 245] on input "checkbox" at bounding box center [125, 247] width 5 height 5
click at [130, 249] on span at bounding box center [130, 252] width 7 height 7
click at [129, 245] on input "checkbox" at bounding box center [125, 247] width 5 height 5
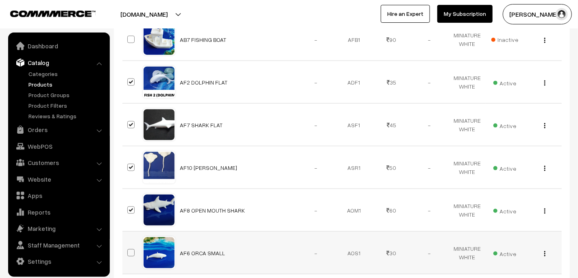
drag, startPoint x: 130, startPoint y: 234, endPoint x: 135, endPoint y: 229, distance: 7.2
click at [130, 249] on span at bounding box center [130, 252] width 7 height 7
click at [129, 245] on input "checkbox" at bounding box center [125, 247] width 5 height 5
checkbox input "true"
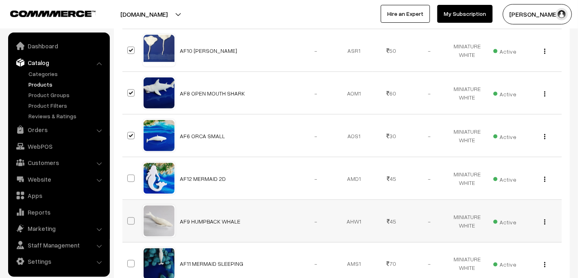
scroll to position [712, 0]
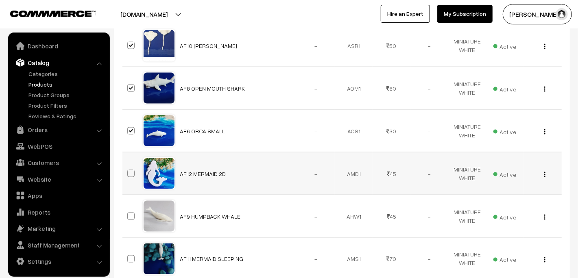
click at [129, 170] on span at bounding box center [130, 173] width 7 height 7
click at [129, 166] on input "checkbox" at bounding box center [125, 168] width 5 height 5
checkbox input "true"
click at [130, 213] on span at bounding box center [130, 216] width 7 height 7
click at [129, 209] on input "checkbox" at bounding box center [125, 211] width 5 height 5
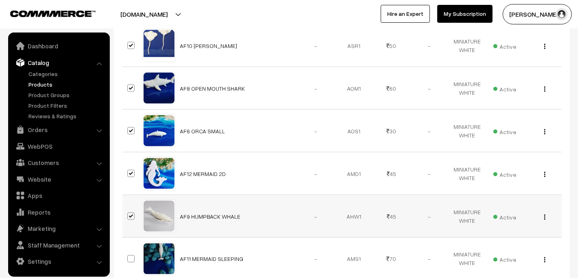
click at [130, 213] on span at bounding box center [130, 216] width 7 height 7
click at [129, 209] on input "checkbox" at bounding box center [125, 211] width 5 height 5
checkbox input "false"
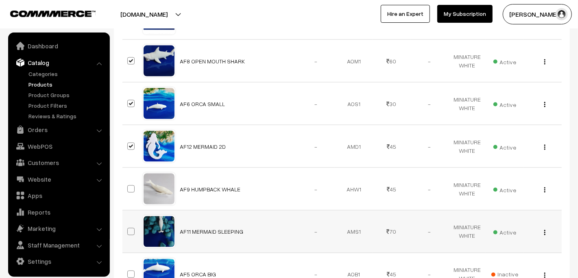
scroll to position [753, 0]
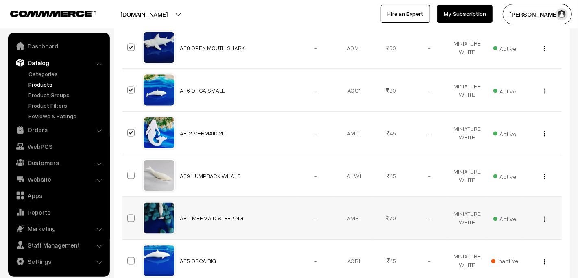
click at [131, 215] on span at bounding box center [130, 218] width 7 height 7
click at [129, 211] on input "checkbox" at bounding box center [125, 213] width 5 height 5
checkbox input "true"
click at [130, 172] on span at bounding box center [130, 175] width 7 height 7
click at [129, 168] on input "checkbox" at bounding box center [125, 170] width 5 height 5
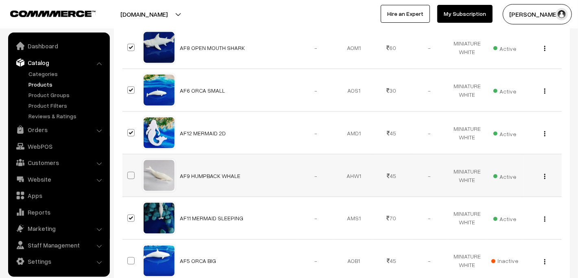
checkbox input "true"
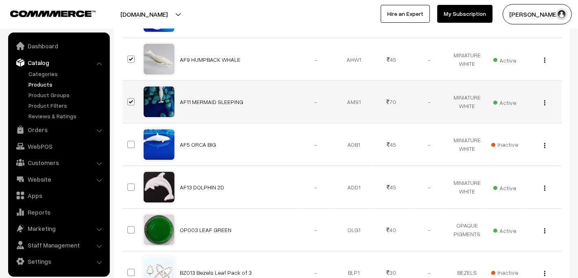
scroll to position [875, 0]
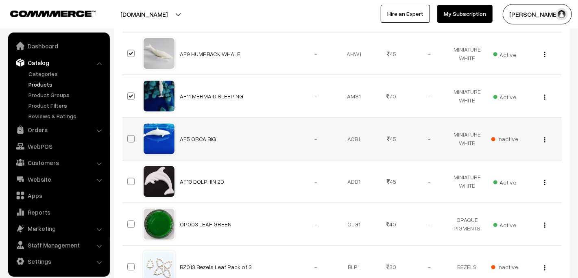
click at [131, 135] on span at bounding box center [130, 138] width 7 height 7
click at [129, 131] on input "checkbox" at bounding box center [125, 133] width 5 height 5
checkbox input "true"
click at [129, 178] on span at bounding box center [130, 181] width 7 height 7
click at [129, 174] on input "checkbox" at bounding box center [125, 176] width 5 height 5
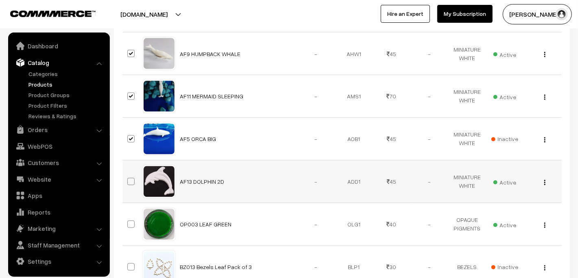
checkbox input "true"
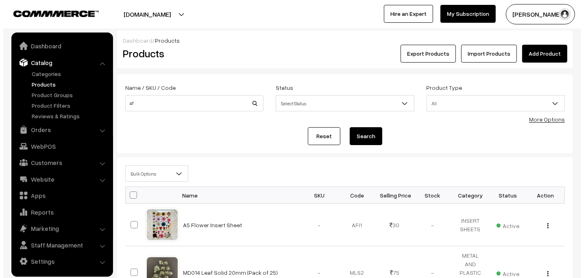
scroll to position [0, 0]
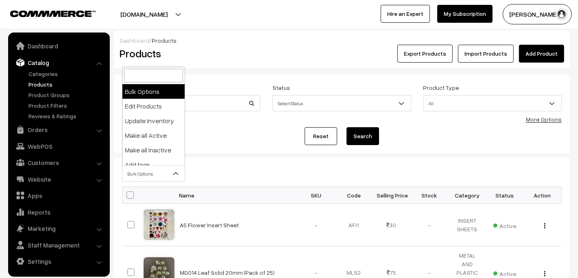
click at [144, 177] on span "Bulk Options" at bounding box center [153, 174] width 62 height 14
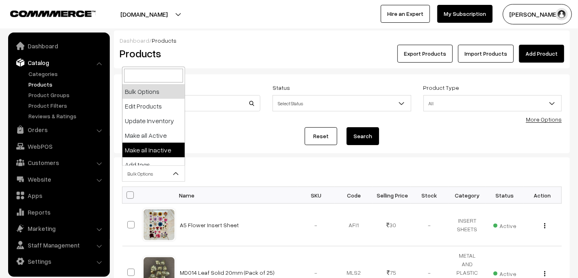
select select "inactive"
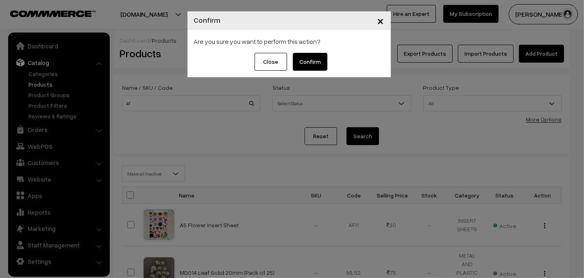
click at [304, 62] on button "Confirm" at bounding box center [310, 62] width 35 height 18
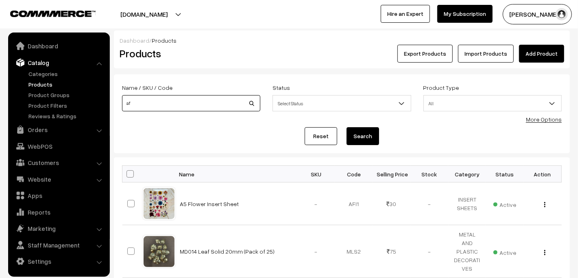
click at [140, 101] on input "af" at bounding box center [191, 103] width 138 height 16
type input "ah"
click at [371, 135] on button "Search" at bounding box center [363, 136] width 33 height 18
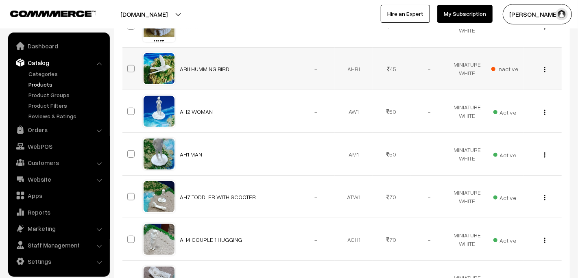
scroll to position [325, 0]
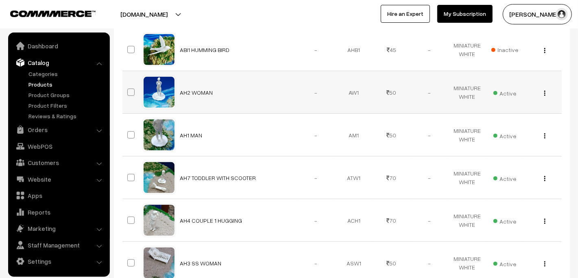
click at [131, 93] on span at bounding box center [130, 92] width 7 height 7
click at [129, 90] on input "checkbox" at bounding box center [125, 87] width 5 height 5
checkbox input "true"
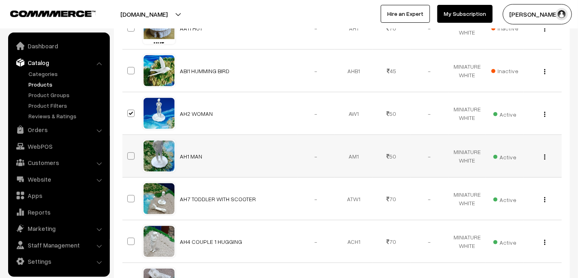
scroll to position [346, 0]
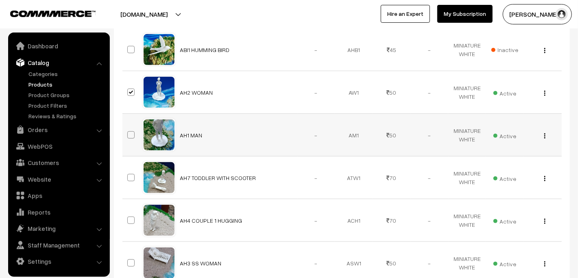
click at [131, 136] on span at bounding box center [130, 134] width 7 height 7
click at [129, 133] on input "checkbox" at bounding box center [125, 129] width 5 height 5
checkbox input "true"
click at [129, 181] on label at bounding box center [132, 178] width 10 height 10
click at [129, 175] on input "checkbox" at bounding box center [125, 172] width 5 height 5
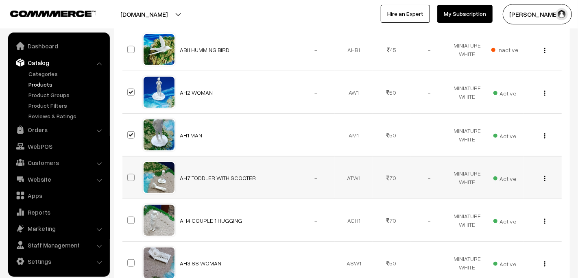
checkbox input "true"
click at [131, 220] on span at bounding box center [130, 220] width 7 height 7
click at [129, 218] on input "checkbox" at bounding box center [125, 215] width 5 height 5
checkbox input "true"
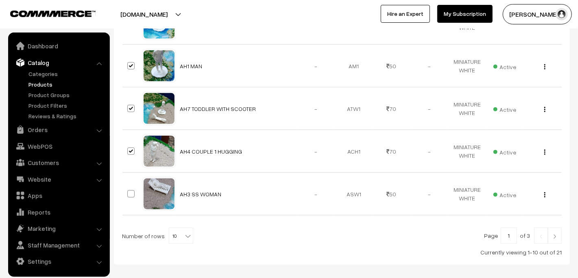
scroll to position [428, 0]
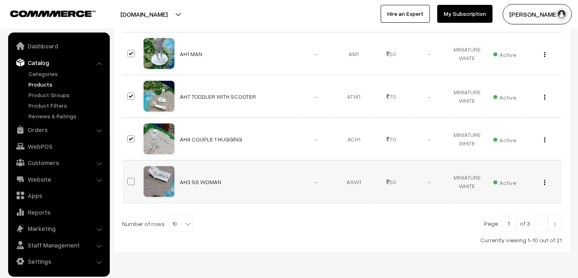
click at [130, 179] on span at bounding box center [130, 181] width 7 height 7
click at [129, 179] on input "checkbox" at bounding box center [125, 176] width 5 height 5
checkbox input "true"
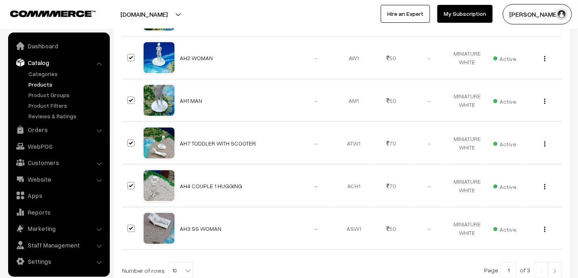
scroll to position [453, 0]
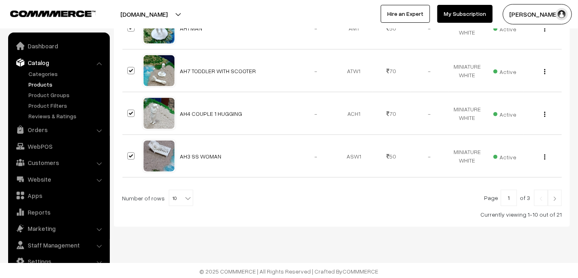
click at [185, 196] on b at bounding box center [188, 198] width 8 height 8
select select "100"
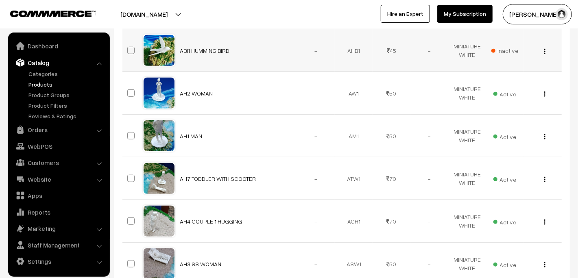
scroll to position [325, 0]
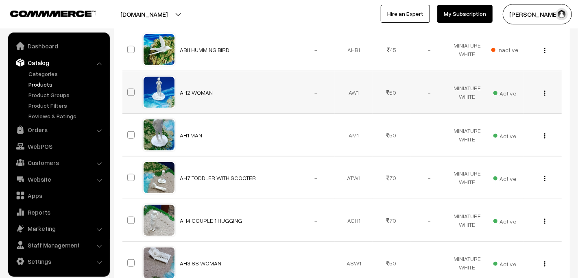
click at [131, 89] on span at bounding box center [130, 92] width 7 height 7
click at [129, 89] on input "checkbox" at bounding box center [125, 87] width 5 height 5
checkbox input "true"
click at [131, 132] on span at bounding box center [130, 134] width 7 height 7
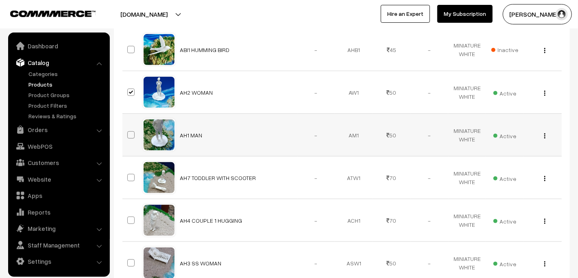
click at [129, 132] on input "checkbox" at bounding box center [125, 129] width 5 height 5
checkbox input "true"
click at [131, 175] on span at bounding box center [130, 177] width 7 height 7
click at [129, 175] on input "checkbox" at bounding box center [125, 172] width 5 height 5
checkbox input "true"
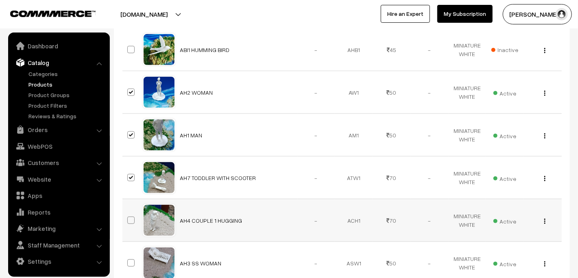
click at [134, 218] on span at bounding box center [130, 220] width 7 height 7
click at [129, 218] on input "checkbox" at bounding box center [125, 215] width 5 height 5
checkbox input "true"
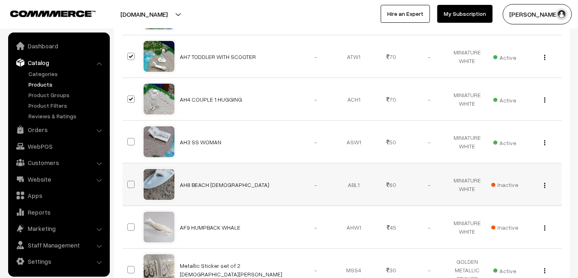
scroll to position [468, 0]
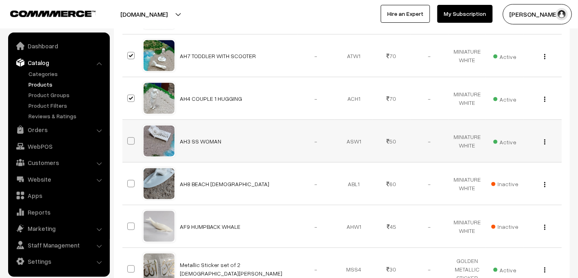
click at [131, 138] on span at bounding box center [130, 140] width 7 height 7
click at [129, 138] on input "checkbox" at bounding box center [125, 135] width 5 height 5
checkbox input "true"
click at [129, 182] on span at bounding box center [130, 183] width 7 height 7
click at [129, 181] on input "checkbox" at bounding box center [125, 178] width 5 height 5
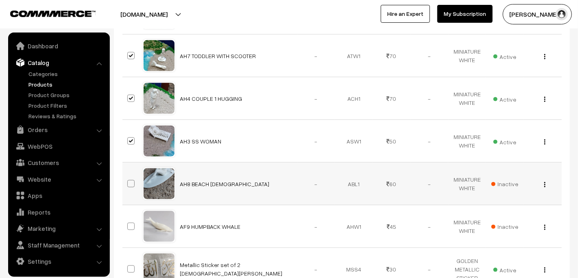
checkbox input "true"
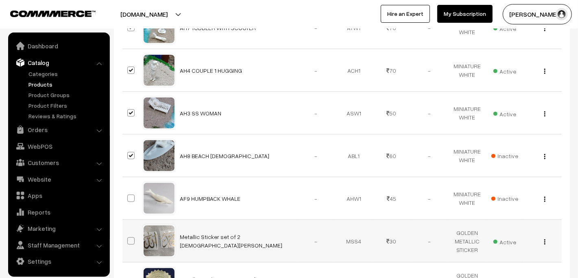
scroll to position [509, 0]
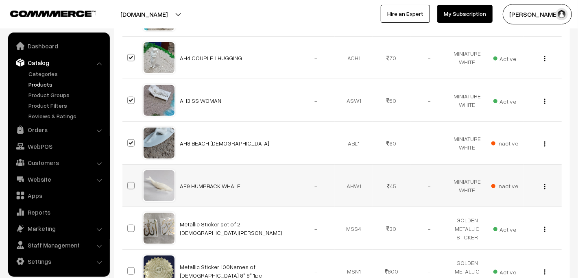
click at [133, 185] on span at bounding box center [130, 185] width 7 height 7
click at [129, 183] on input "checkbox" at bounding box center [125, 180] width 5 height 5
checkbox input "true"
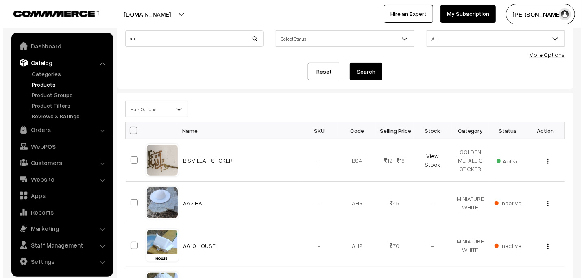
scroll to position [0, 0]
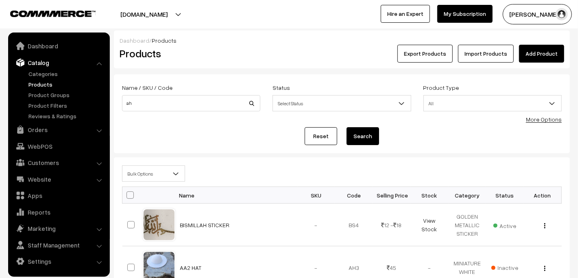
click at [161, 175] on span "Bulk Options" at bounding box center [153, 174] width 62 height 14
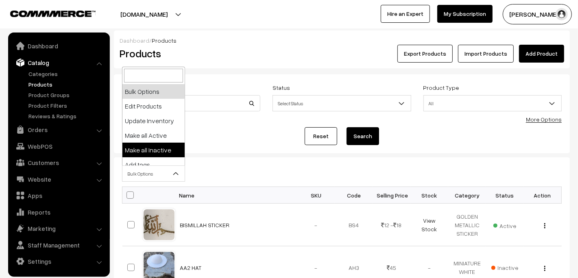
select select "inactive"
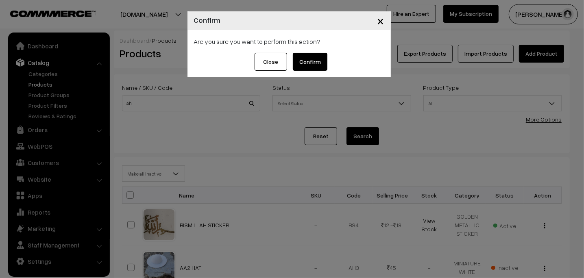
click at [303, 60] on button "Confirm" at bounding box center [310, 62] width 35 height 18
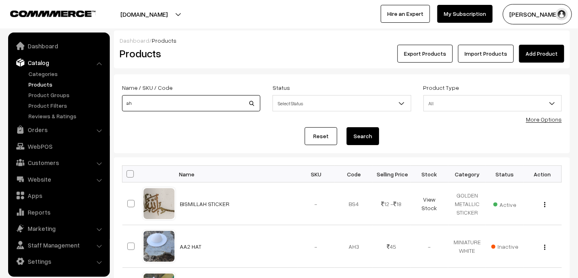
click at [166, 106] on input "ah" at bounding box center [191, 103] width 138 height 16
type input "ac"
click at [347, 127] on button "Search" at bounding box center [363, 136] width 33 height 18
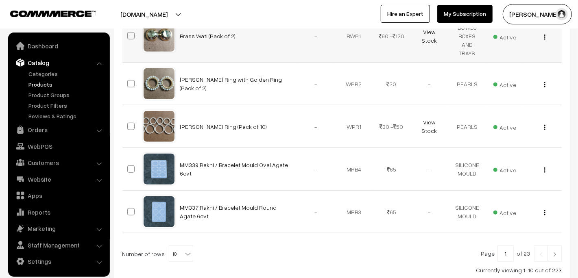
scroll to position [437, 0]
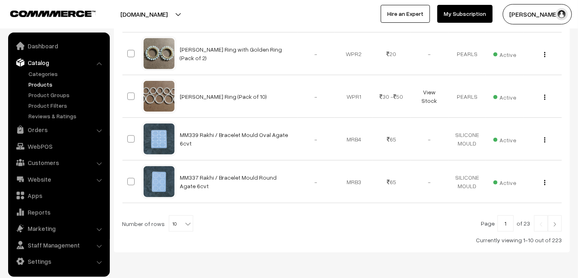
click at [554, 222] on img at bounding box center [554, 224] width 7 height 5
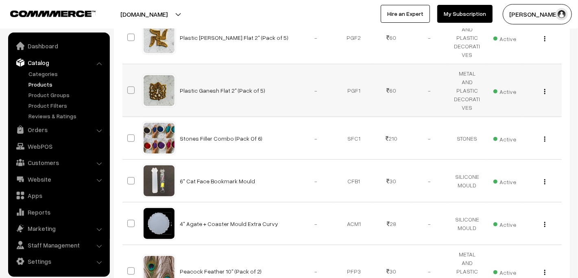
scroll to position [443, 0]
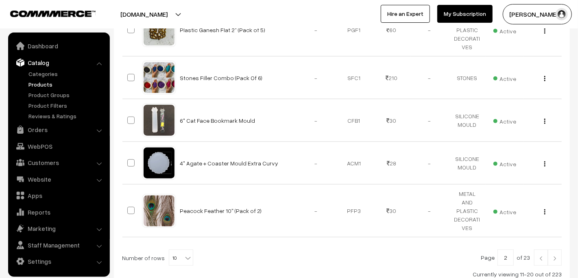
click at [179, 250] on span "10" at bounding box center [181, 258] width 24 height 16
select select "100"
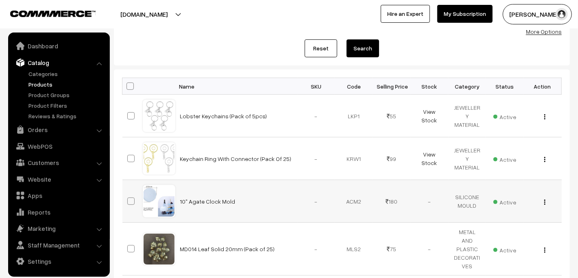
scroll to position [244, 0]
